Goal: Information Seeking & Learning: Learn about a topic

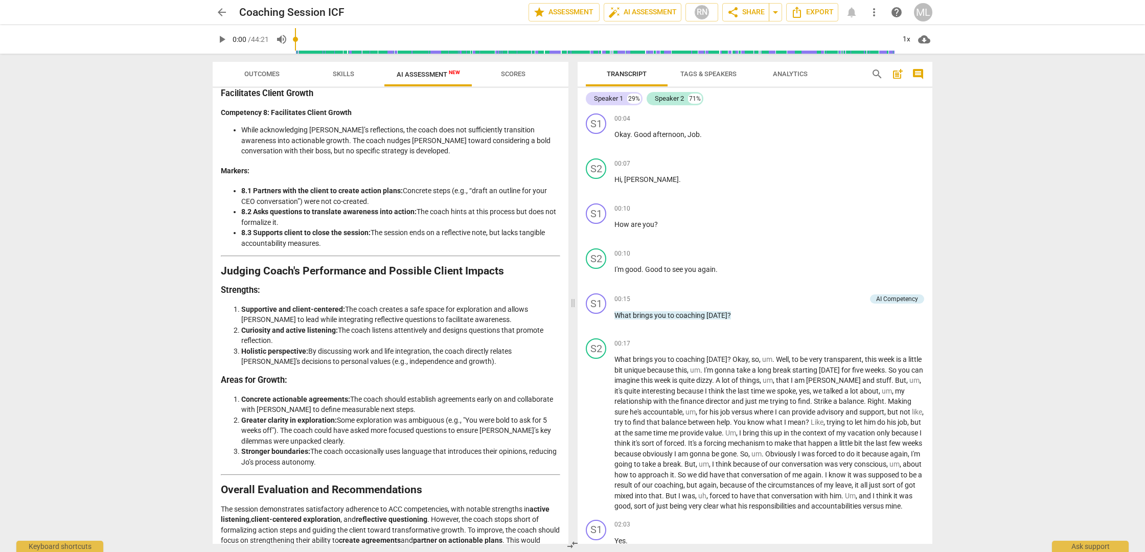
scroll to position [1603, 0]
drag, startPoint x: 222, startPoint y: 444, endPoint x: 384, endPoint y: 537, distance: 187.2
click at [384, 537] on div "Disclaimer: AI can make mistakes. Consult a qualified mentor coach before actin…" at bounding box center [391, 316] width 356 height 456
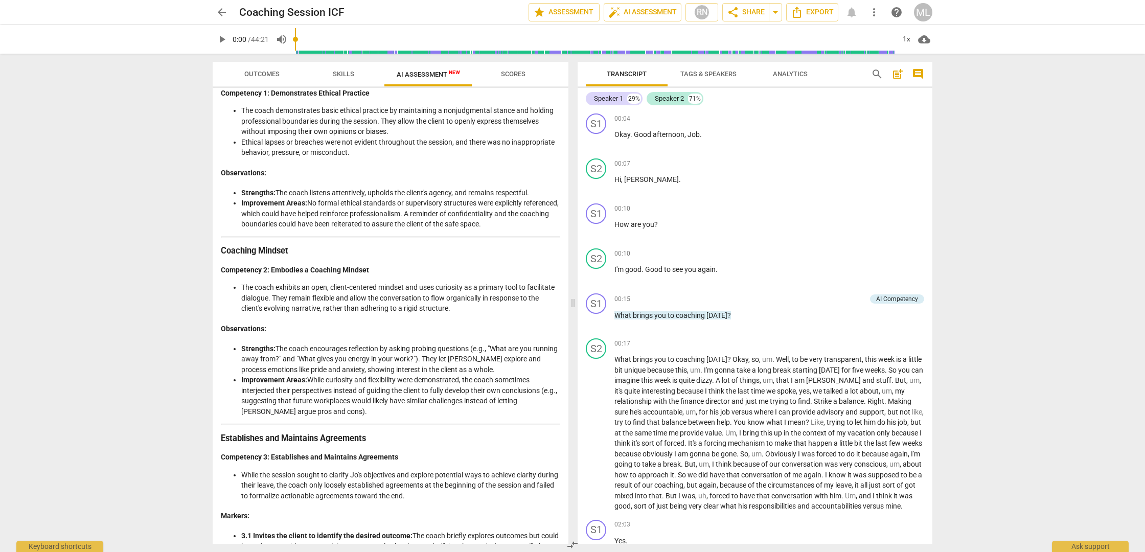
scroll to position [177, 0]
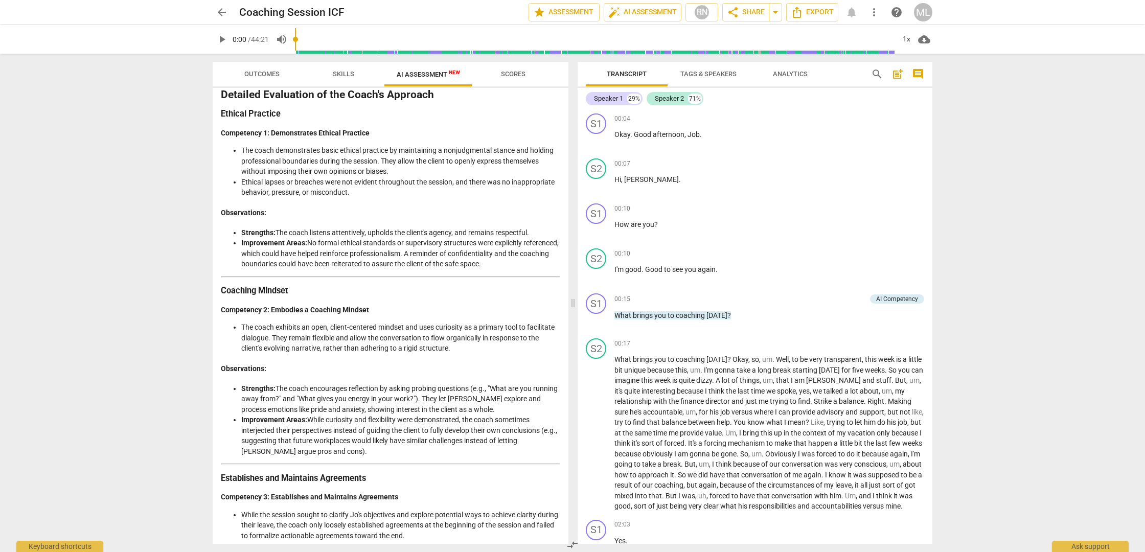
click at [433, 75] on span "AI Assessment New" at bounding box center [428, 75] width 63 height 8
click at [798, 72] on span "Analytics" at bounding box center [790, 74] width 35 height 8
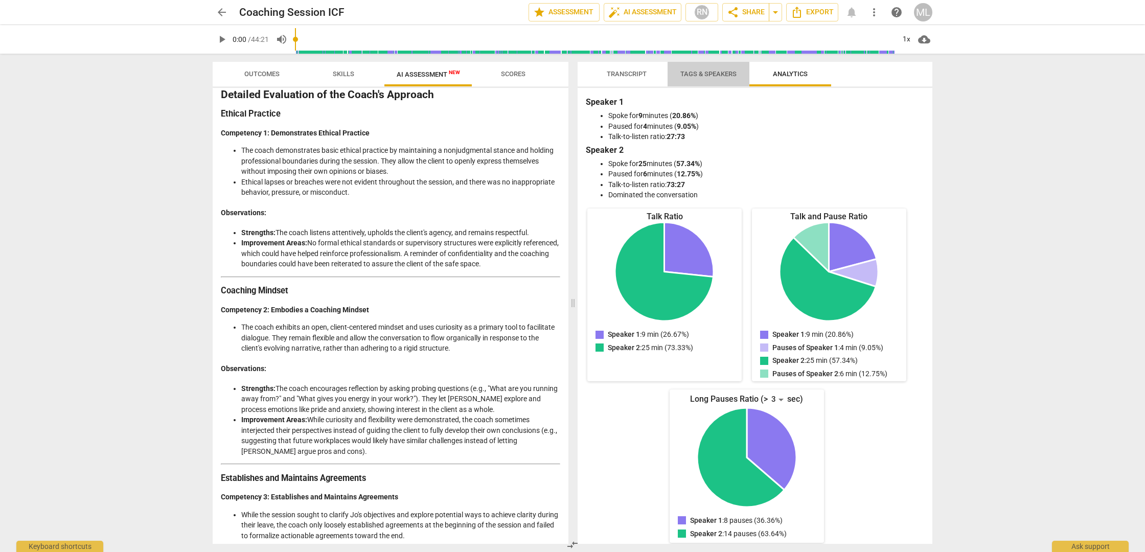
click at [712, 72] on span "Tags & Speakers" at bounding box center [709, 74] width 56 height 8
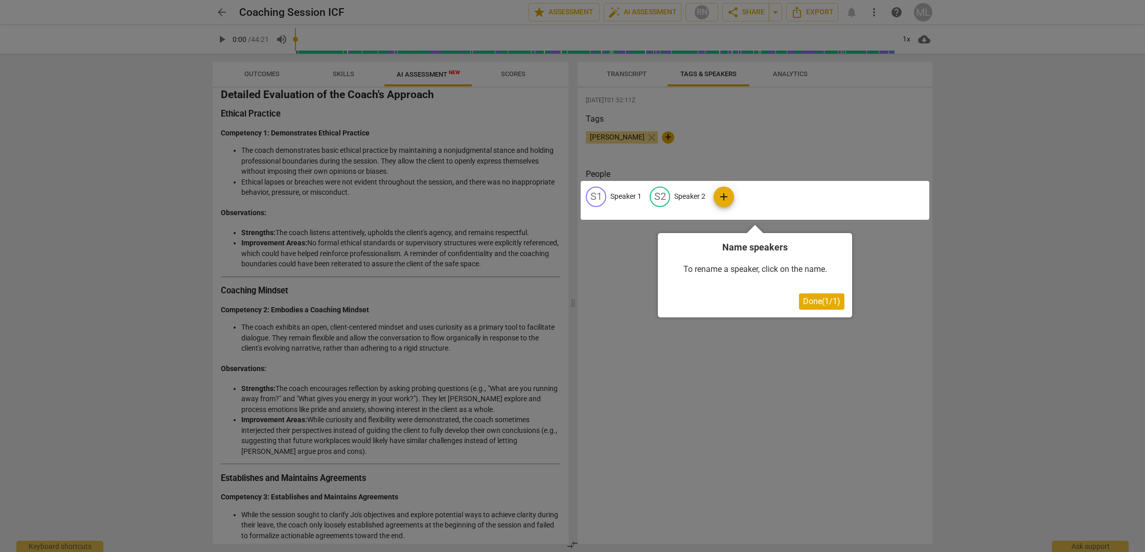
scroll to position [0, 1]
click at [829, 306] on button "Done ( 1 / 1 )" at bounding box center [822, 302] width 46 height 16
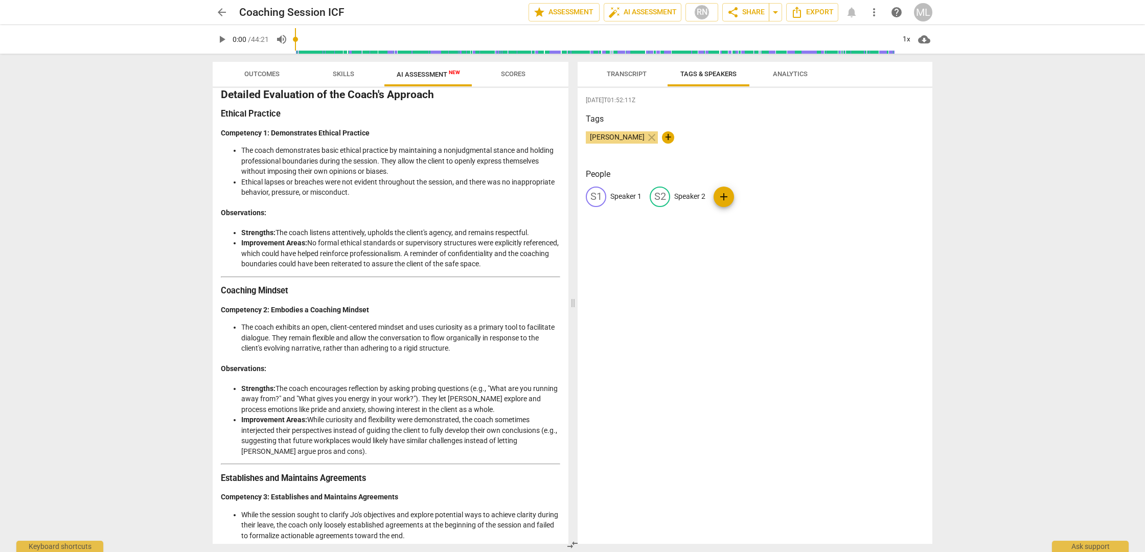
scroll to position [0, 0]
click at [628, 73] on span "Transcript" at bounding box center [627, 74] width 40 height 8
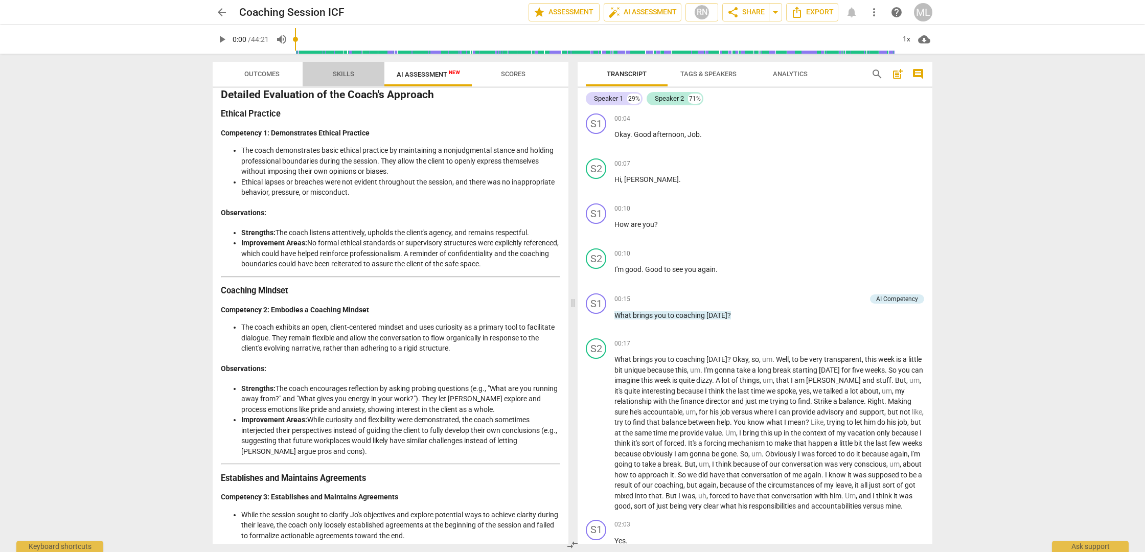
click at [345, 73] on span "Skills" at bounding box center [343, 74] width 21 height 8
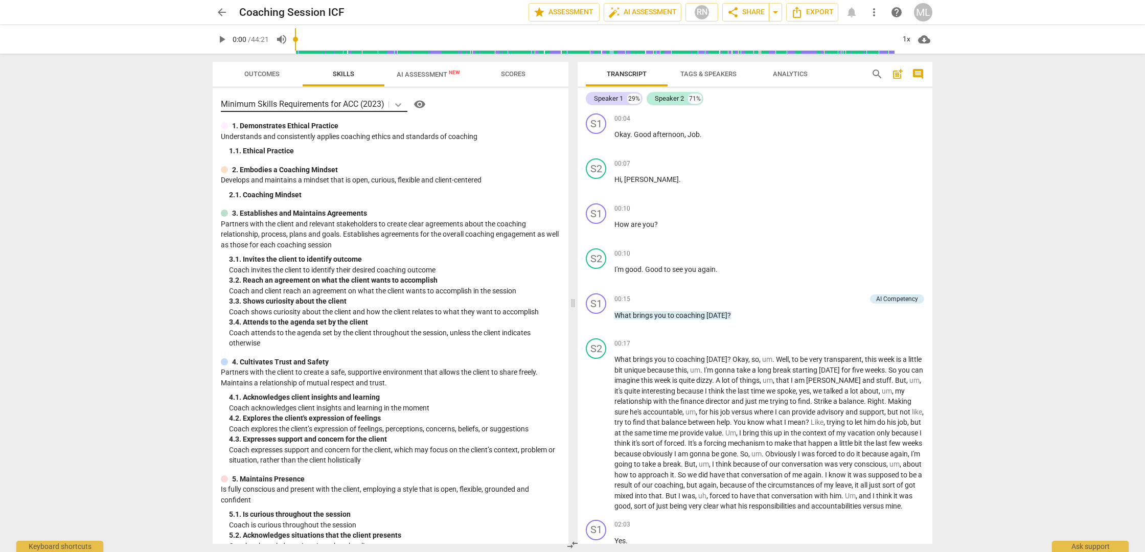
click at [400, 104] on icon at bounding box center [398, 105] width 10 height 10
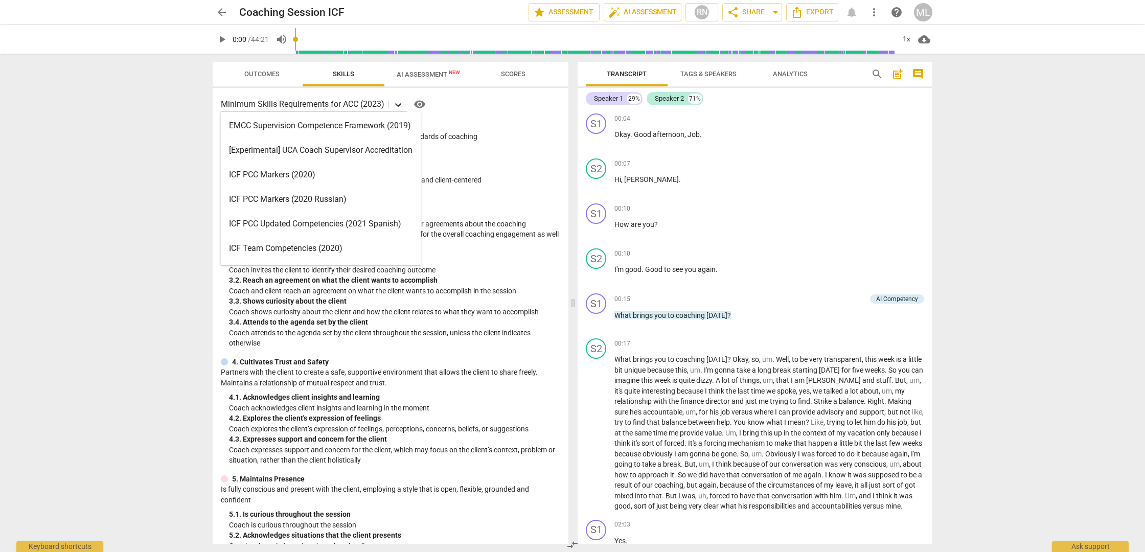
scroll to position [1, 0]
click at [317, 170] on div "ICF PCC Markers (2020)" at bounding box center [321, 175] width 200 height 25
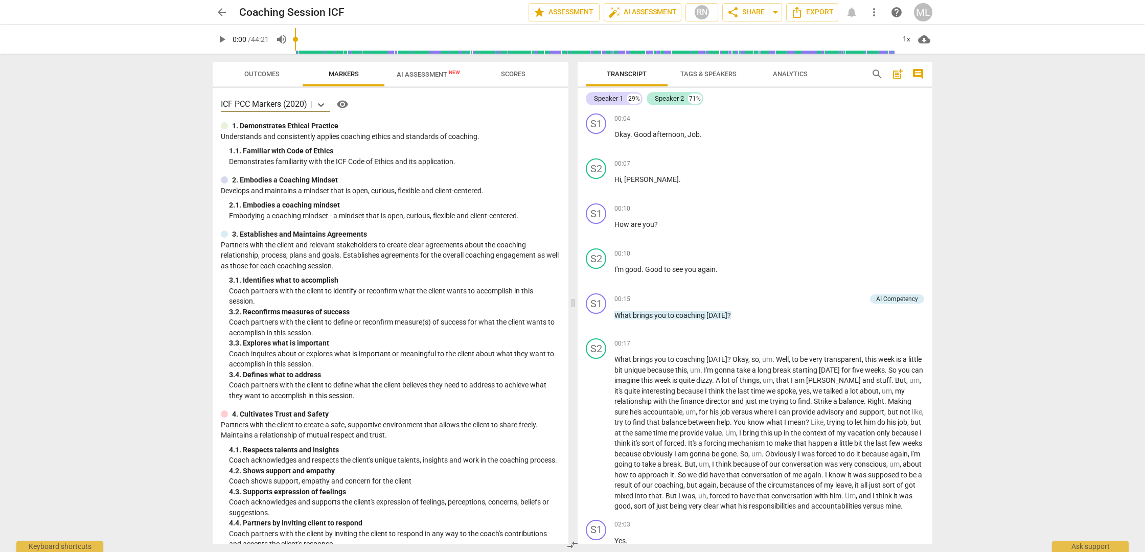
scroll to position [0, 0]
click at [430, 76] on span "AI Assessment New" at bounding box center [428, 75] width 63 height 8
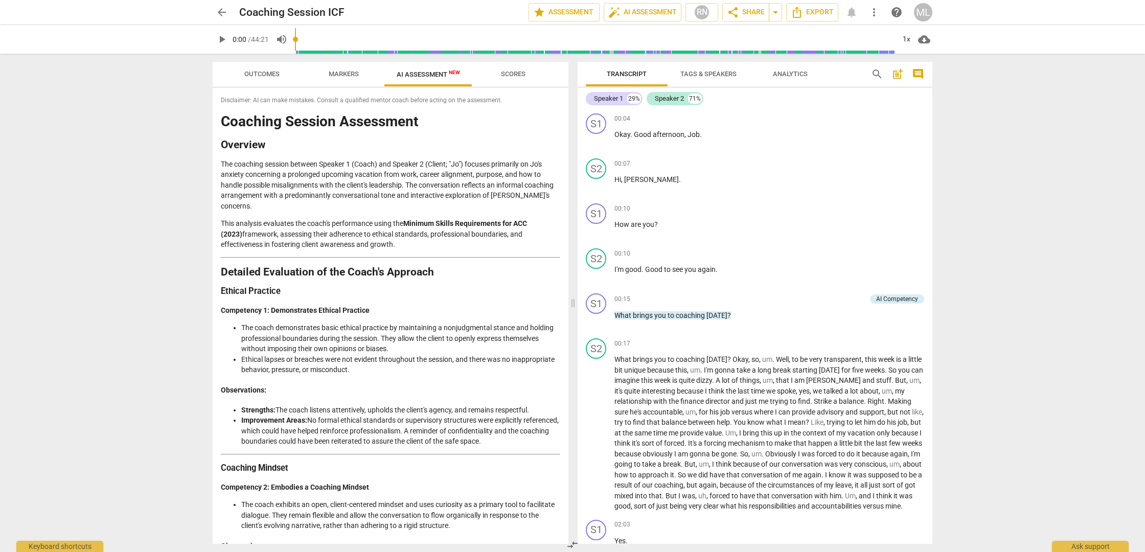
click at [430, 76] on span "AI Assessment New" at bounding box center [428, 75] width 63 height 8
click at [654, 11] on span "auto_fix_high AI Assessment" at bounding box center [643, 12] width 69 height 12
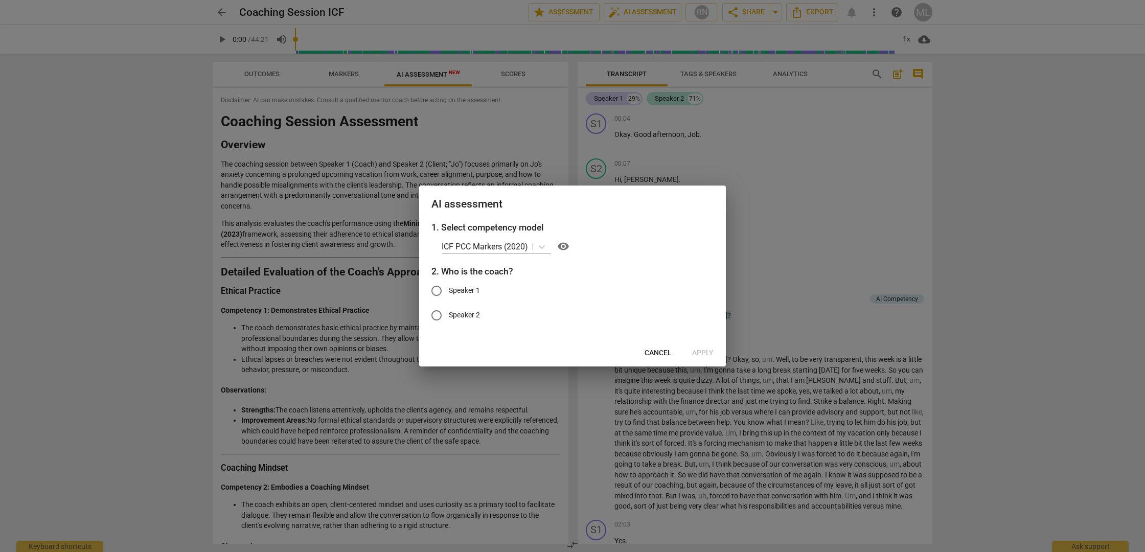
click at [468, 293] on span "Speaker 1" at bounding box center [464, 290] width 31 height 11
click at [449, 293] on input "Speaker 1" at bounding box center [436, 291] width 25 height 25
radio input "true"
click at [705, 352] on span "Apply" at bounding box center [702, 353] width 21 height 10
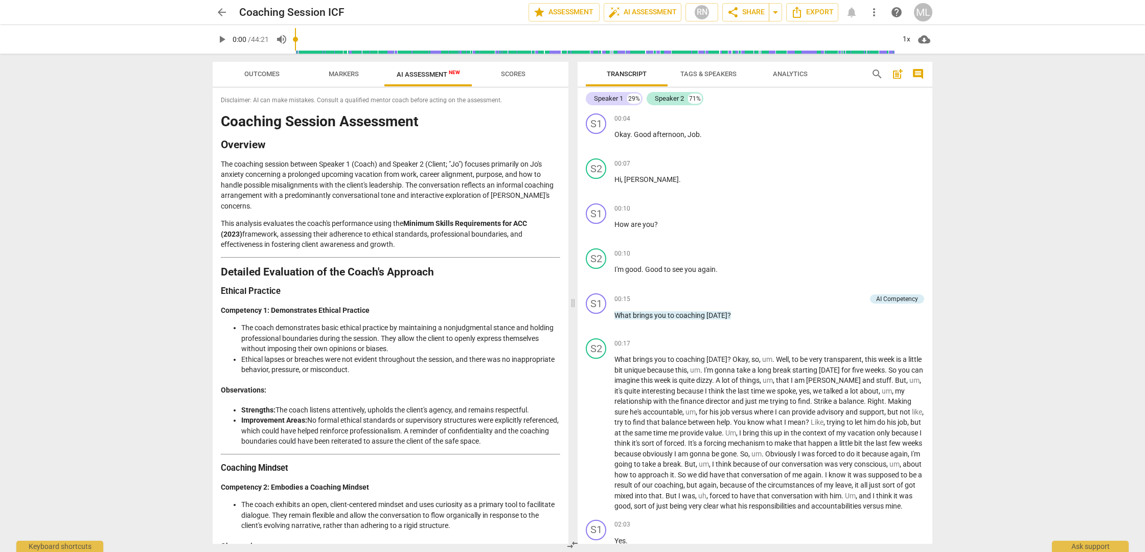
click at [520, 72] on span "Scores" at bounding box center [513, 74] width 25 height 8
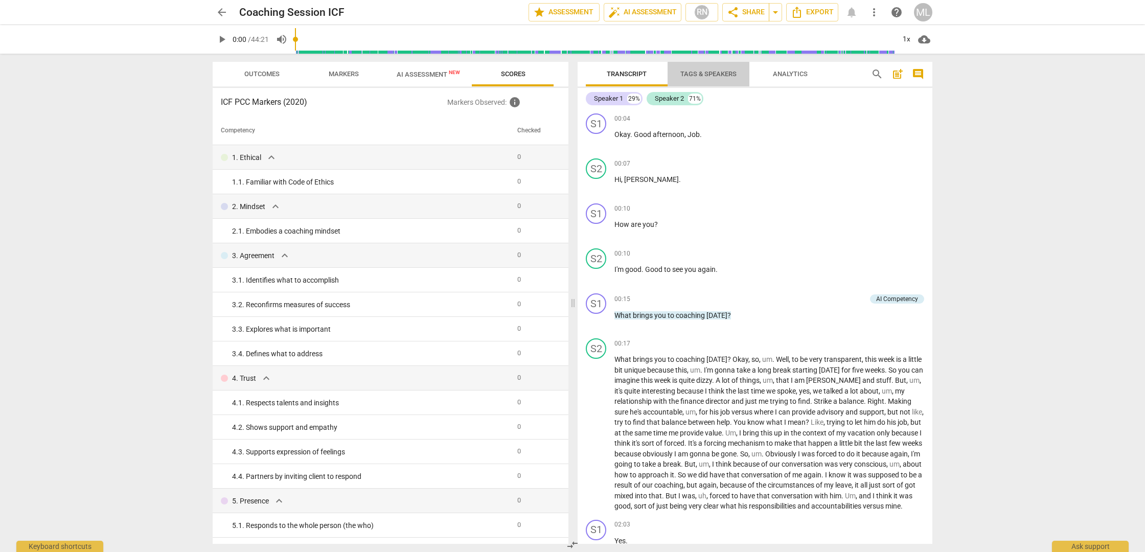
click at [712, 75] on span "Tags & Speakers" at bounding box center [709, 74] width 56 height 8
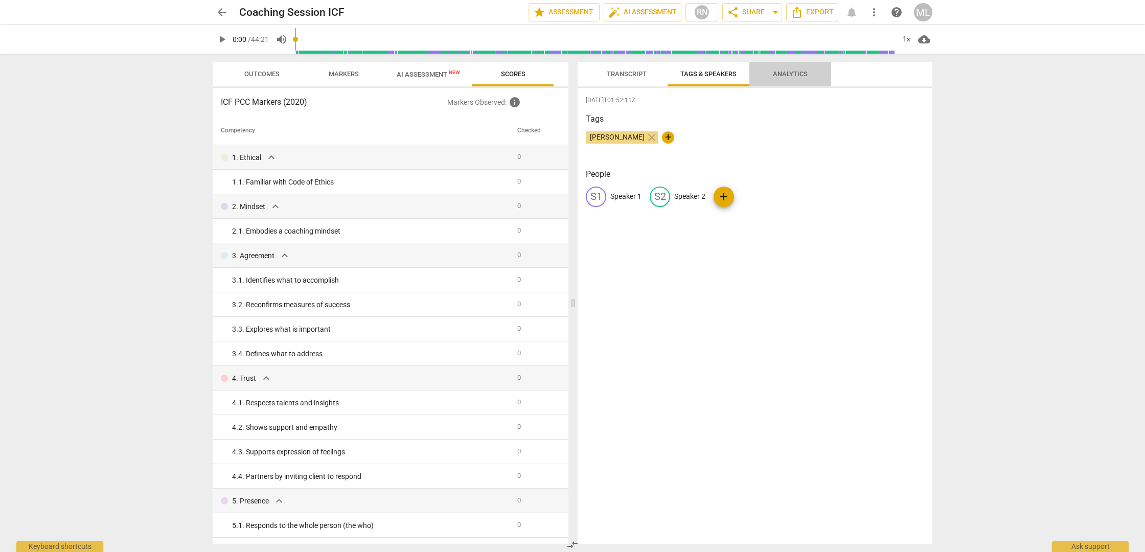
click at [773, 76] on span "Analytics" at bounding box center [790, 75] width 59 height 14
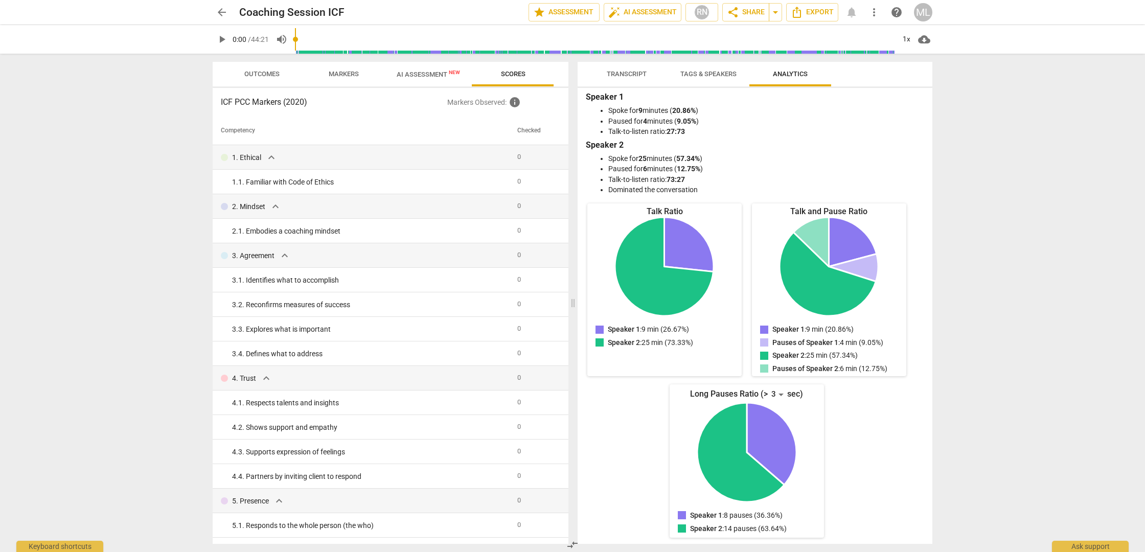
click at [632, 76] on span "Transcript" at bounding box center [627, 74] width 40 height 8
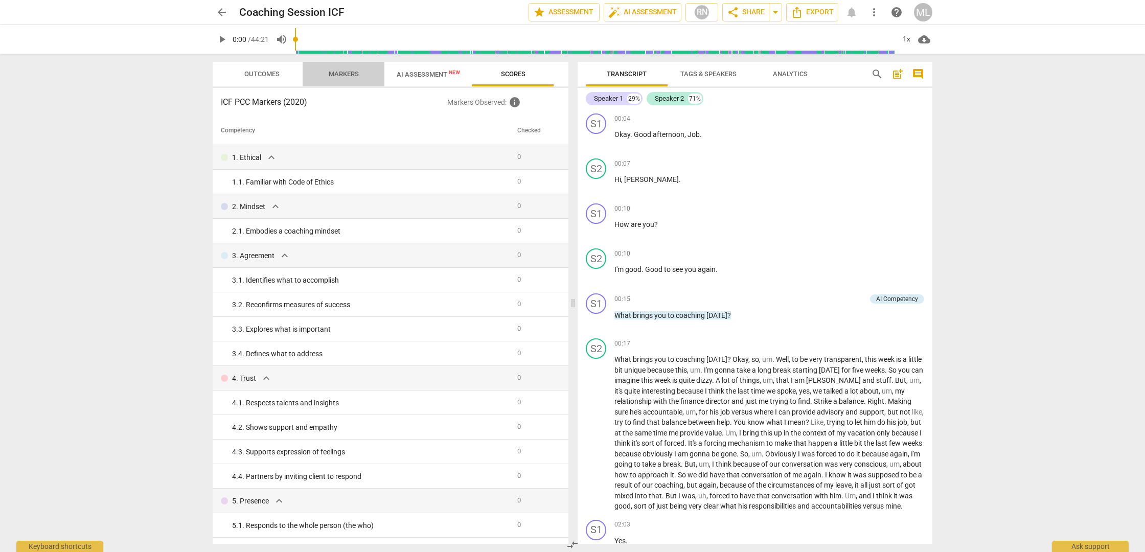
click at [341, 76] on span "Markers" at bounding box center [344, 74] width 30 height 8
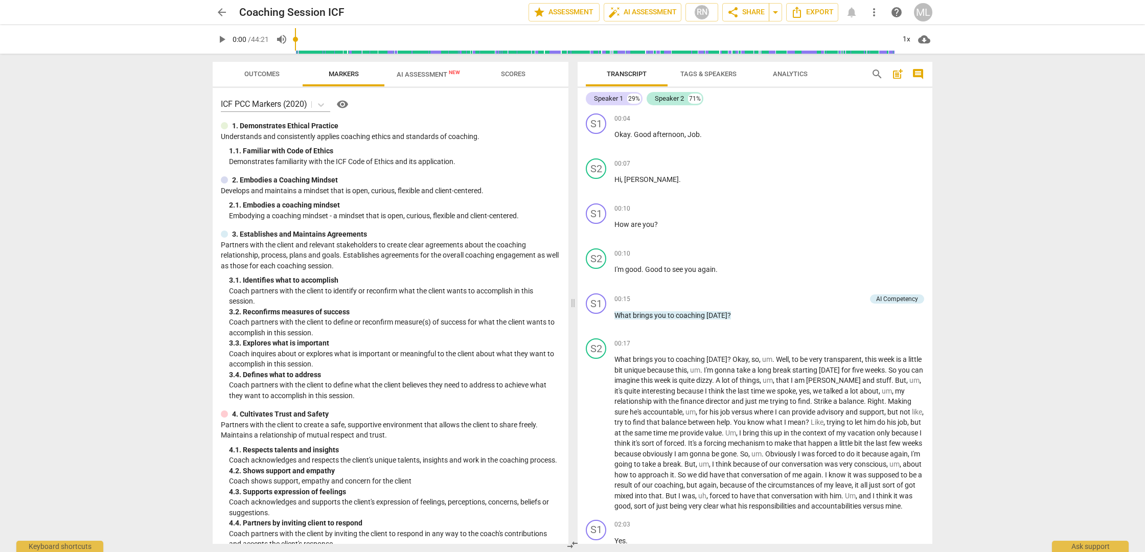
click at [263, 75] on span "Outcomes" at bounding box center [261, 74] width 35 height 8
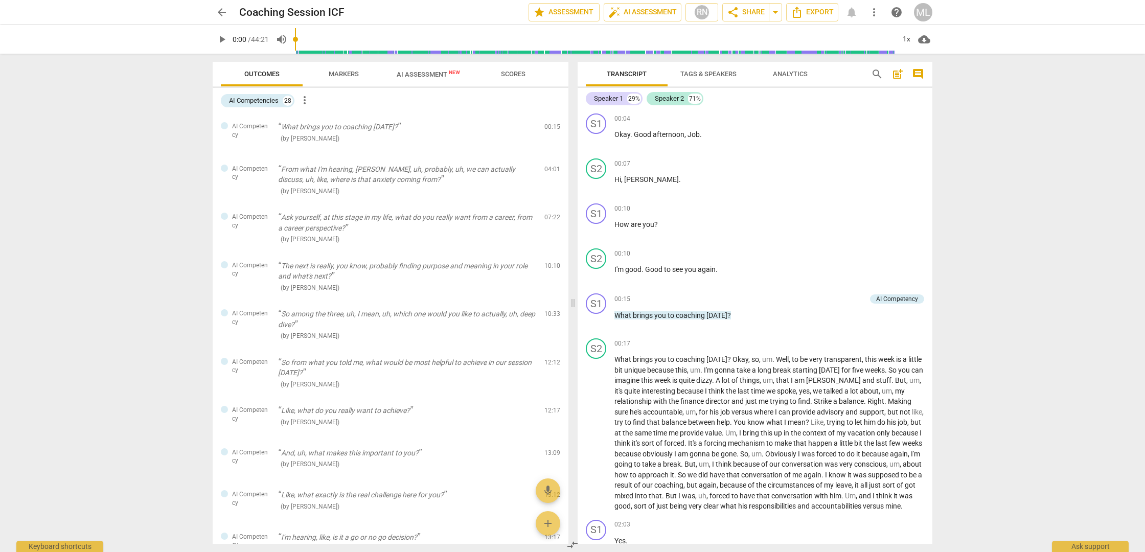
click at [349, 75] on span "Markers" at bounding box center [344, 74] width 30 height 8
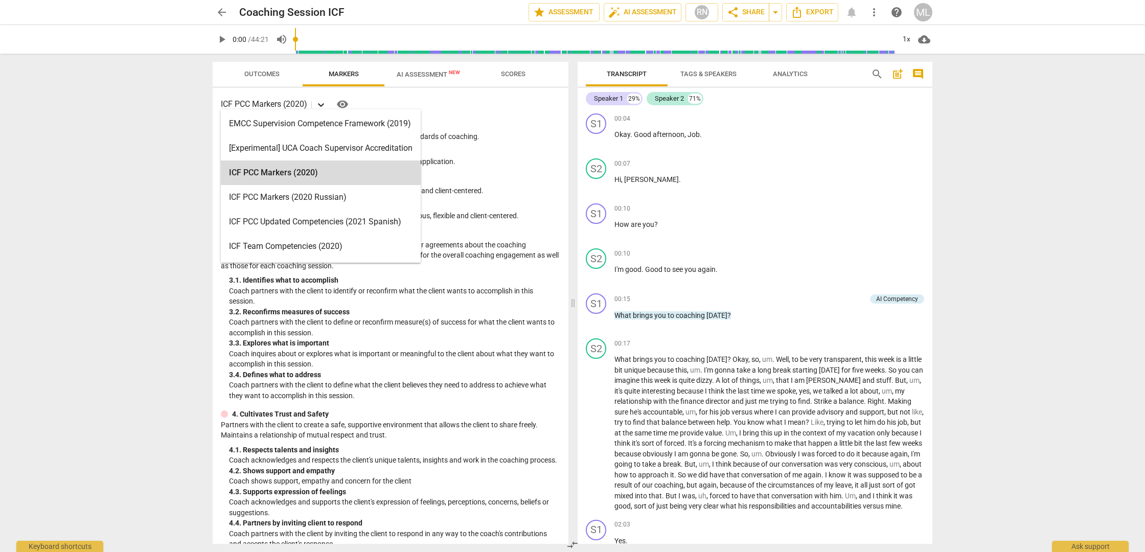
click at [321, 103] on icon at bounding box center [321, 105] width 10 height 10
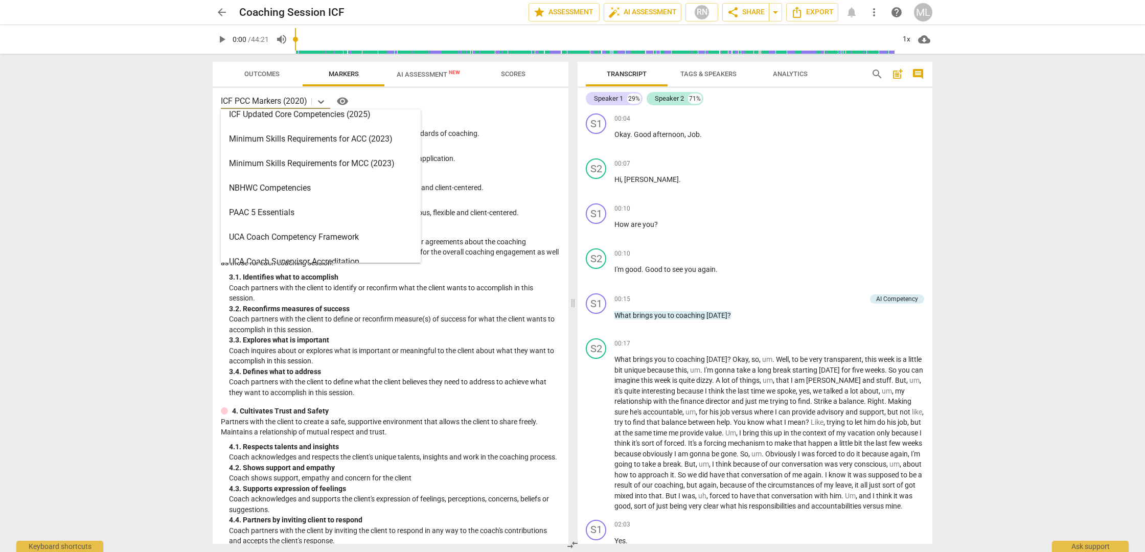
scroll to position [243, 0]
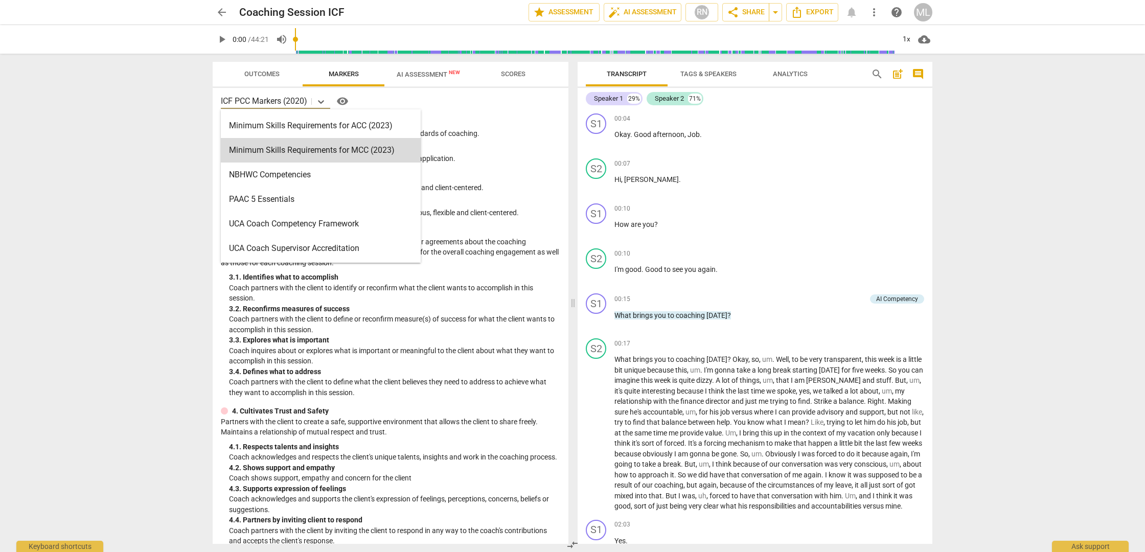
click at [80, 125] on div "arrow_back Coaching Session ICF edit star Assessment auto_fix_high AI Assessmen…" at bounding box center [572, 276] width 1145 height 552
